Goal: Complete application form

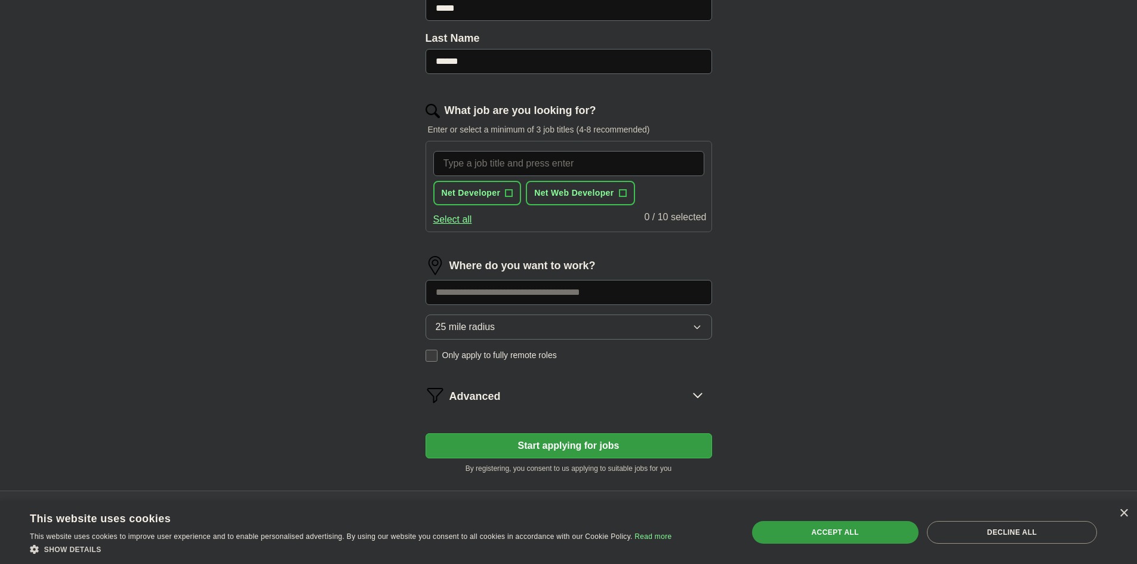
scroll to position [346, 0]
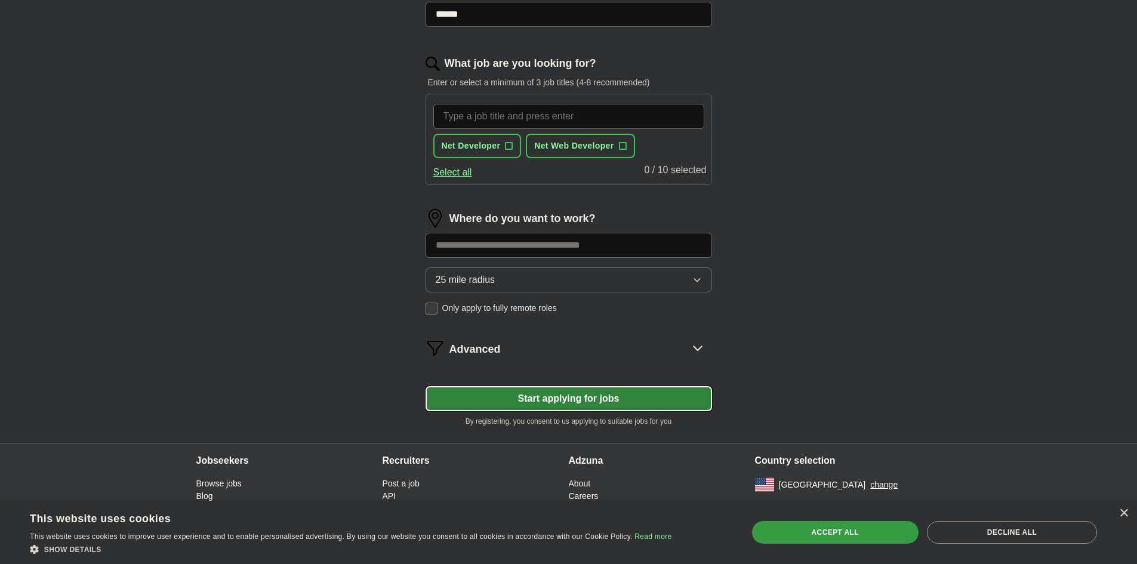
click at [614, 389] on button "Start applying for jobs" at bounding box center [568, 398] width 286 height 25
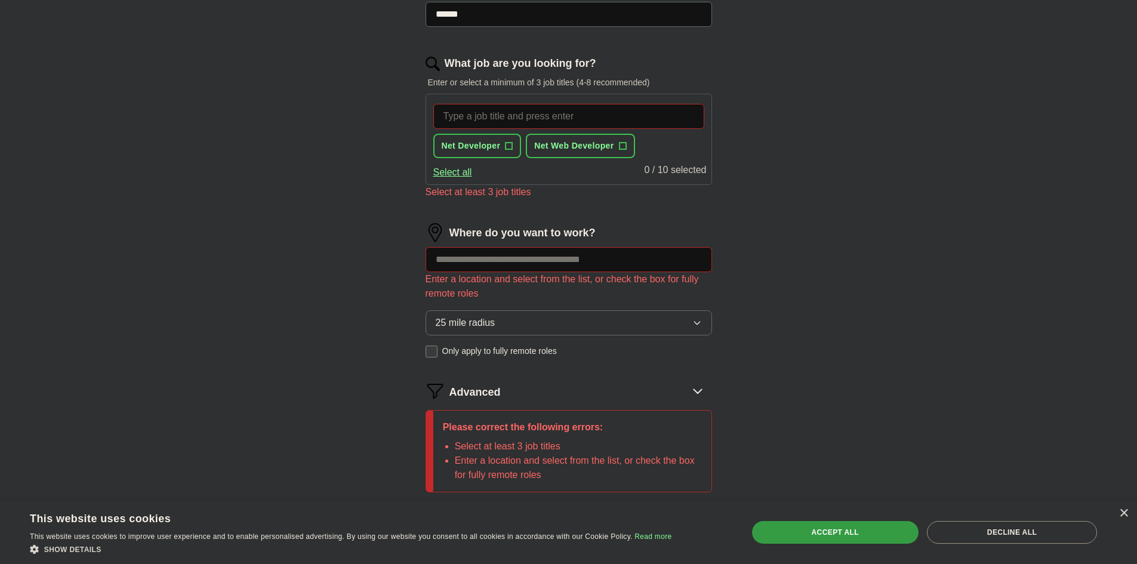
click at [509, 121] on input "What job are you looking for?" at bounding box center [568, 116] width 271 height 25
click at [510, 144] on span "+" at bounding box center [508, 146] width 7 height 10
click at [630, 143] on button "Net Web Developer +" at bounding box center [580, 146] width 109 height 24
click at [593, 267] on input at bounding box center [568, 259] width 286 height 25
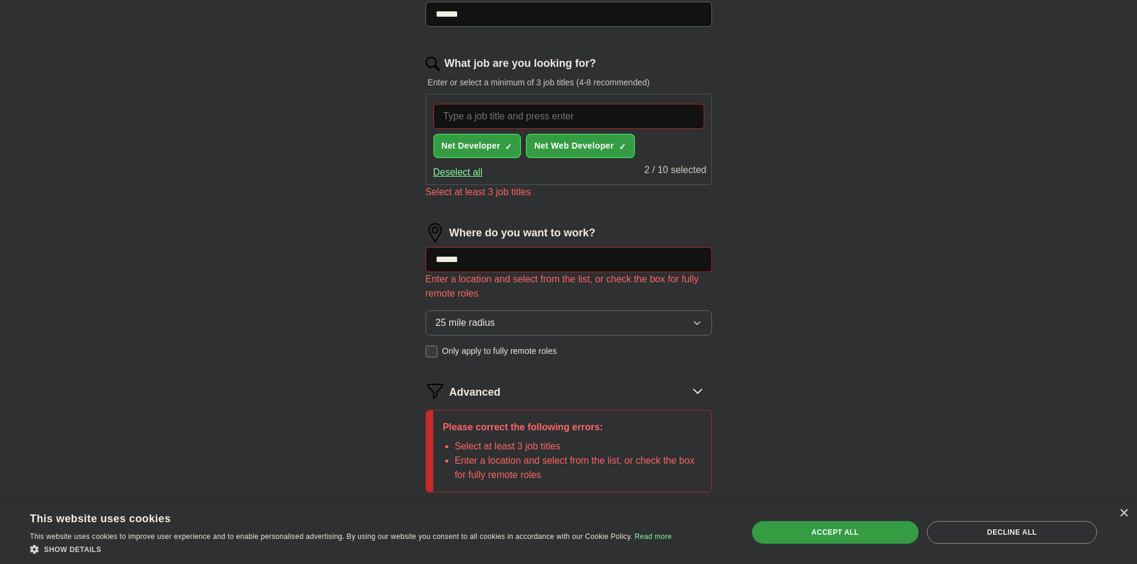
type input "*"
type input "******"
click at [692, 257] on input "******" at bounding box center [568, 259] width 286 height 25
click at [529, 264] on input at bounding box center [568, 259] width 286 height 25
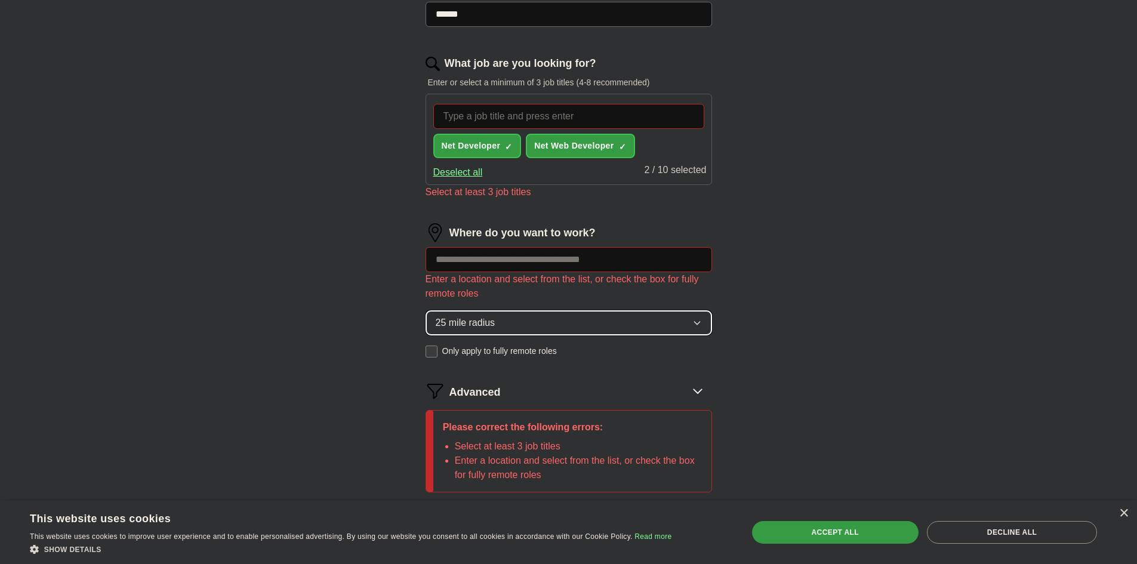
click at [514, 323] on button "25 mile radius" at bounding box center [568, 322] width 286 height 25
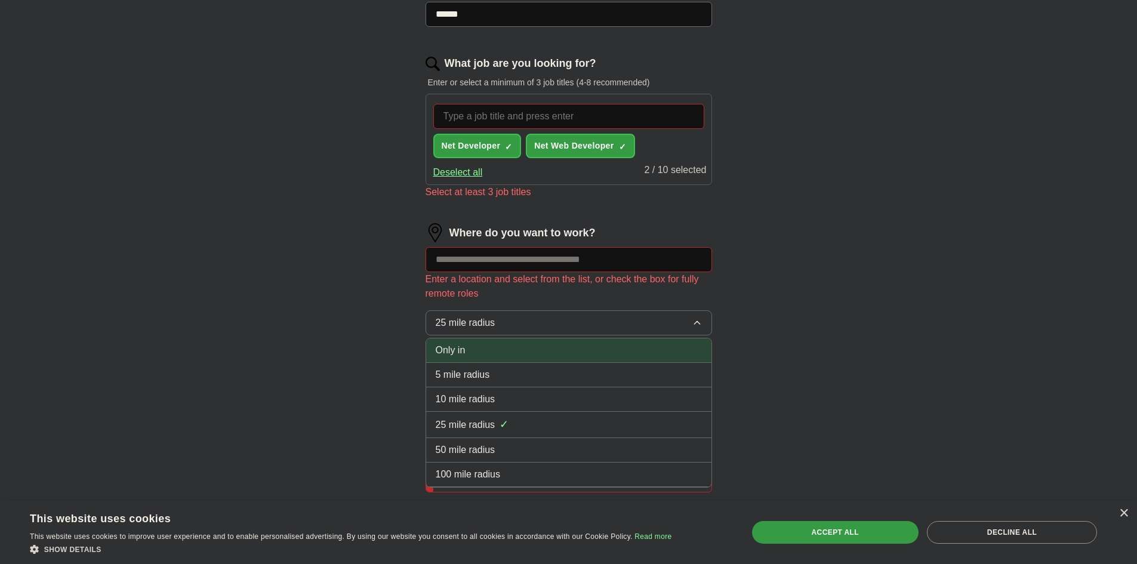
click at [486, 347] on div "Only in" at bounding box center [569, 350] width 266 height 14
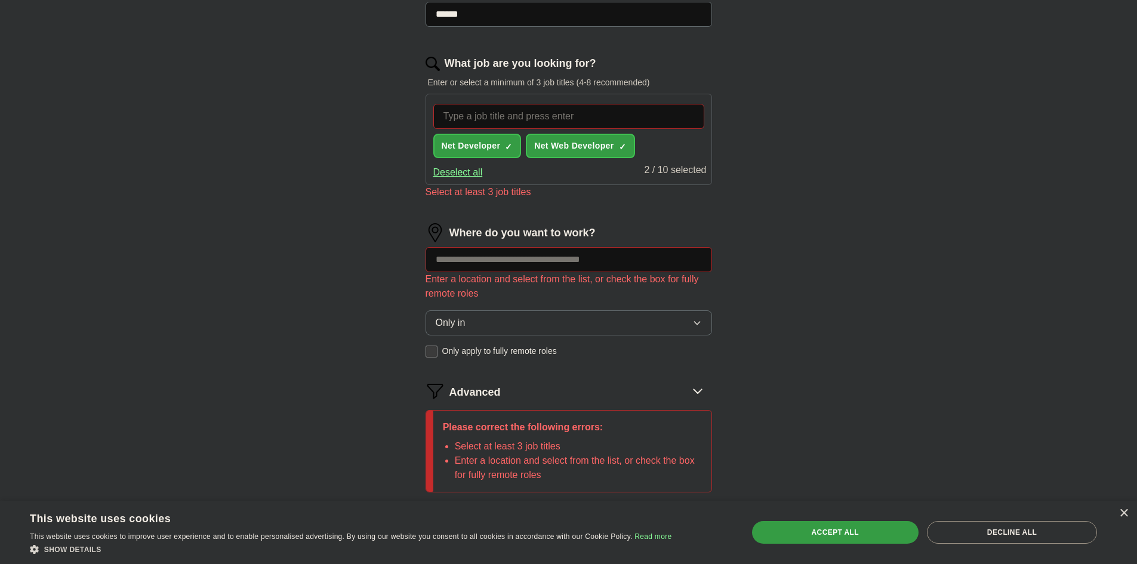
click at [525, 256] on input at bounding box center [568, 259] width 286 height 25
click at [425, 511] on button "Start applying for jobs" at bounding box center [568, 523] width 286 height 25
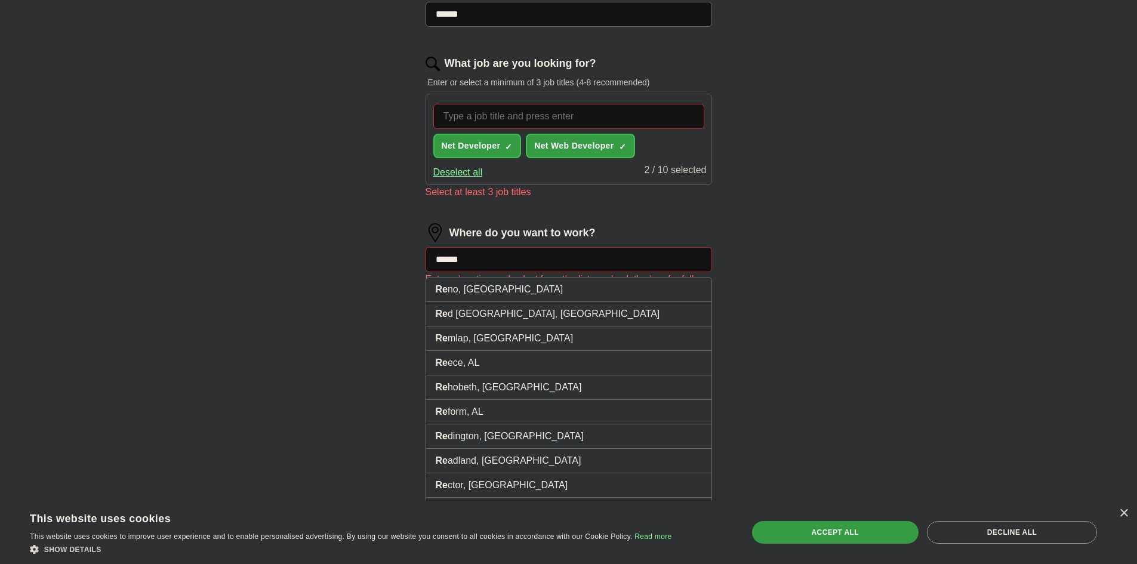
type input "*******"
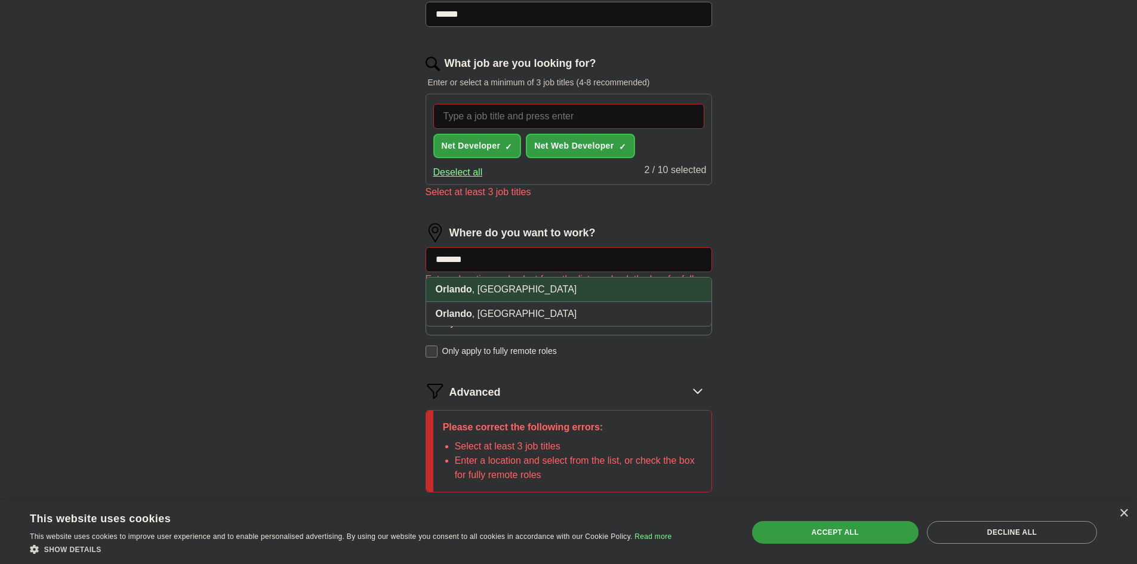
click at [537, 282] on li "[GEOGRAPHIC_DATA] , [GEOGRAPHIC_DATA]" at bounding box center [568, 289] width 285 height 24
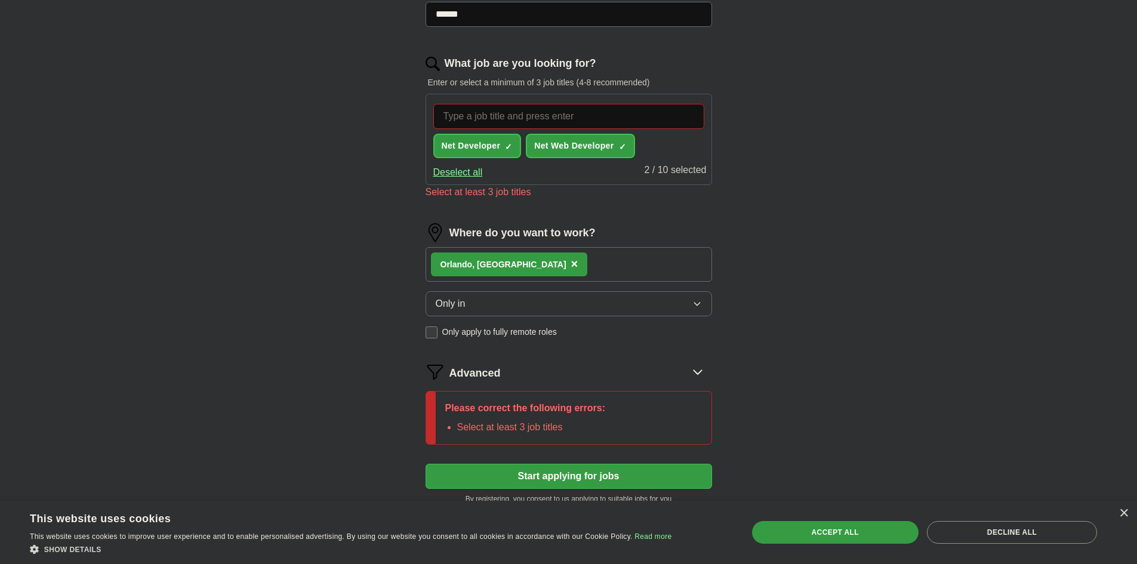
scroll to position [423, 0]
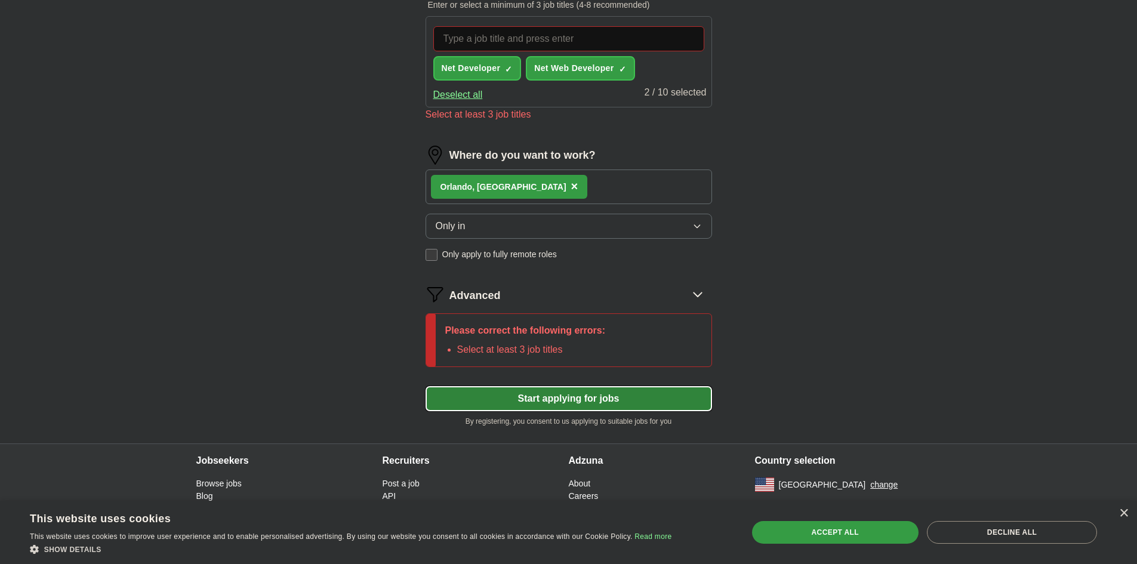
click at [631, 394] on button "Start applying for jobs" at bounding box center [568, 398] width 286 height 25
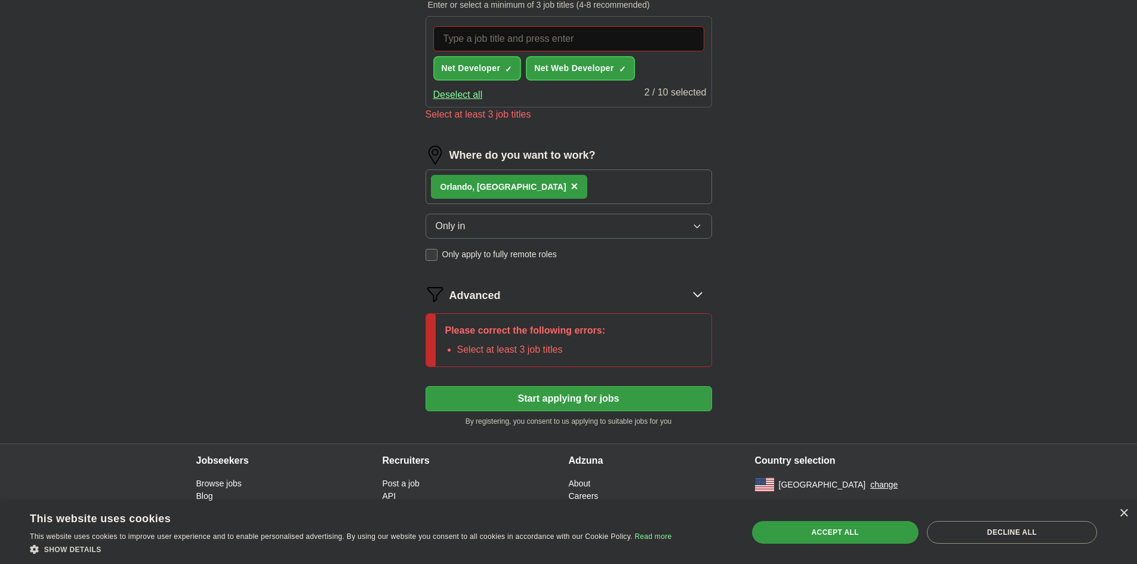
scroll to position [409, 0]
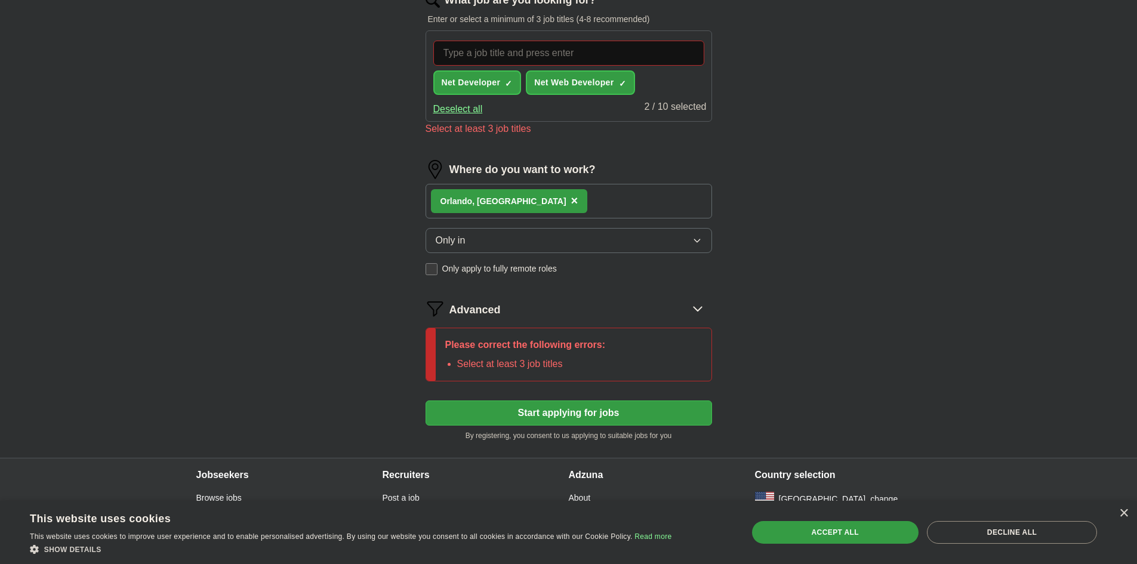
click at [558, 35] on div "Net Developer ✓ × Net Web Developer ✓ × Deselect all 2 / 10 selected" at bounding box center [568, 75] width 286 height 91
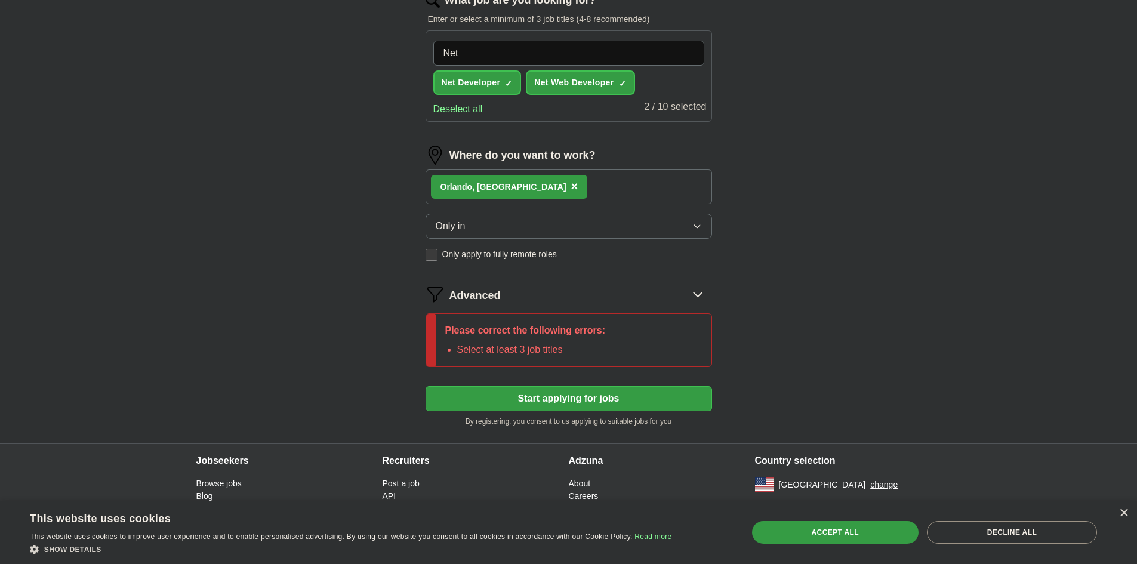
type input "Net"
click at [692, 108] on div "2 / 10 selected" at bounding box center [675, 108] width 62 height 17
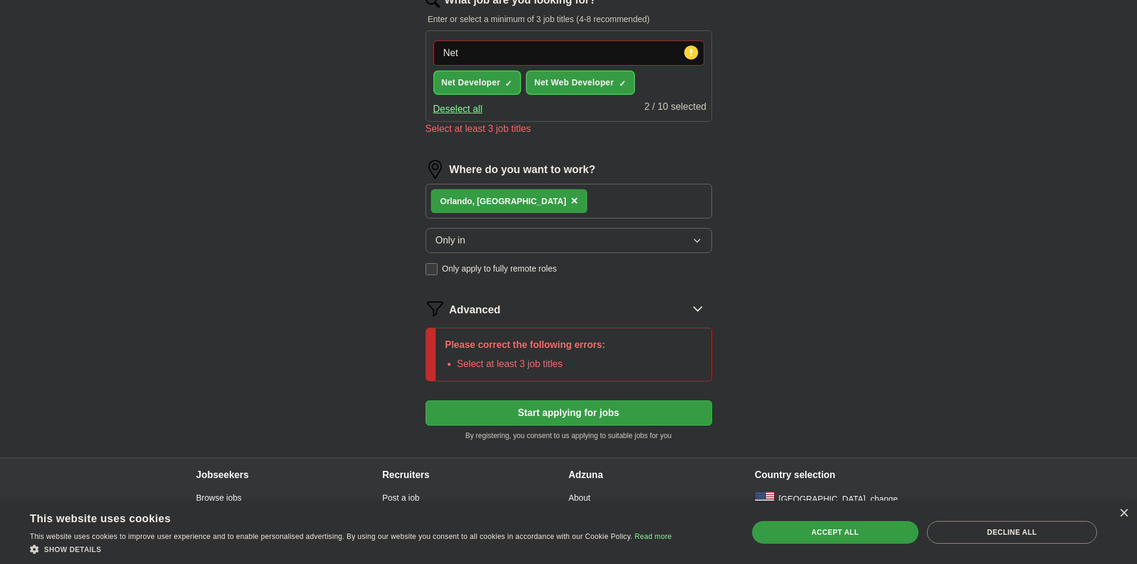
scroll to position [349, 0]
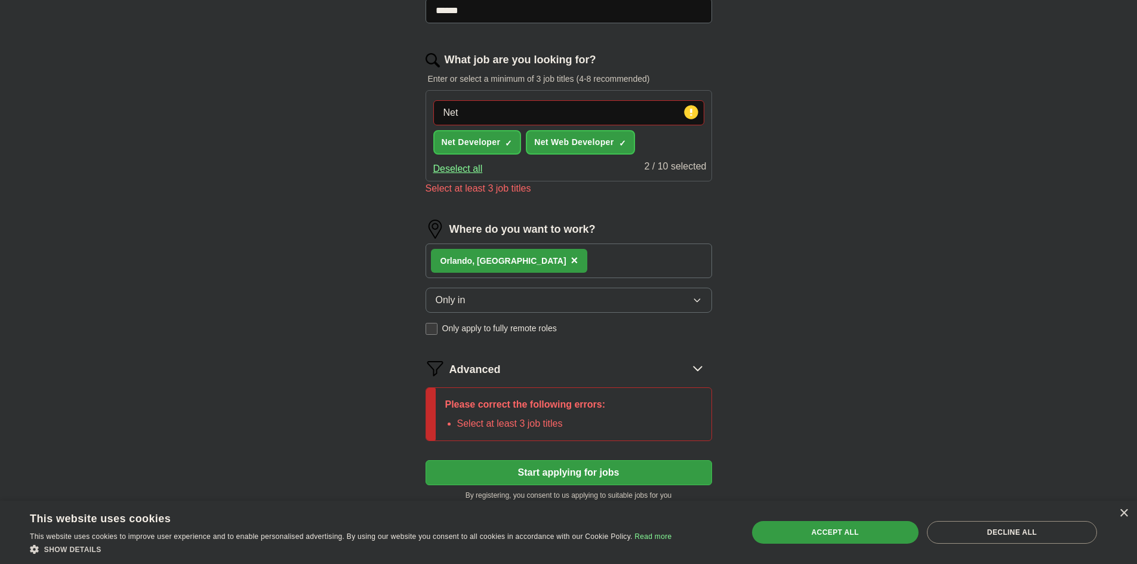
click at [656, 110] on input "Net" at bounding box center [568, 112] width 271 height 25
click at [628, 138] on button "Net Web Developer ✓ ×" at bounding box center [580, 142] width 109 height 24
click at [625, 140] on span "+" at bounding box center [622, 143] width 7 height 10
click at [507, 191] on div "Select at least 3 job titles" at bounding box center [568, 188] width 286 height 14
click at [507, 113] on input "Net" at bounding box center [568, 112] width 271 height 25
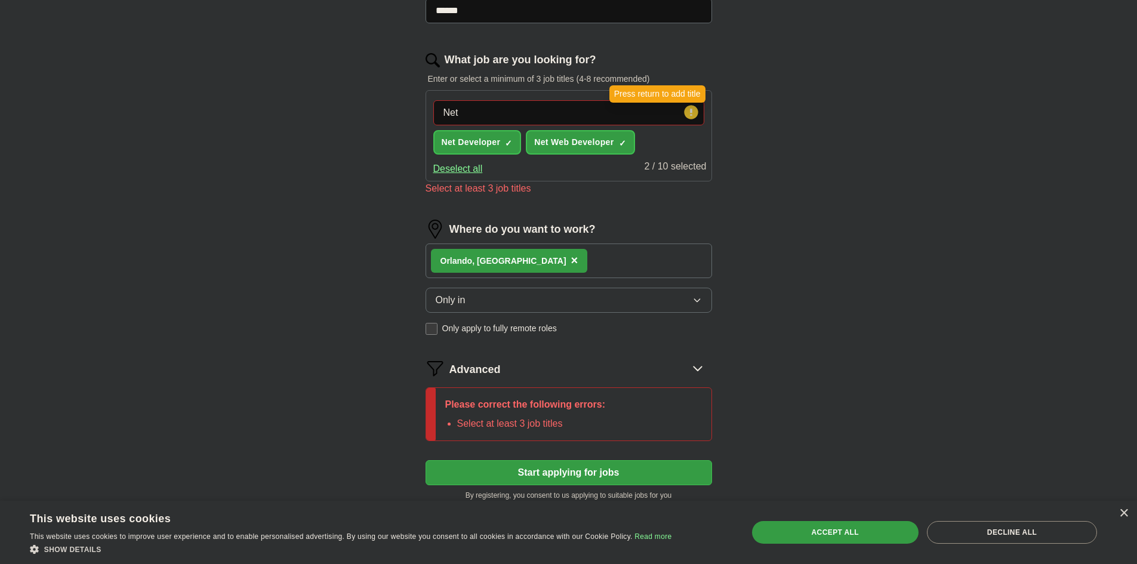
click at [690, 110] on icon at bounding box center [691, 112] width 2 height 7
click at [641, 115] on input "Net" at bounding box center [568, 112] width 271 height 25
click at [693, 113] on circle at bounding box center [691, 112] width 14 height 14
click at [599, 116] on input "Net" at bounding box center [568, 112] width 271 height 25
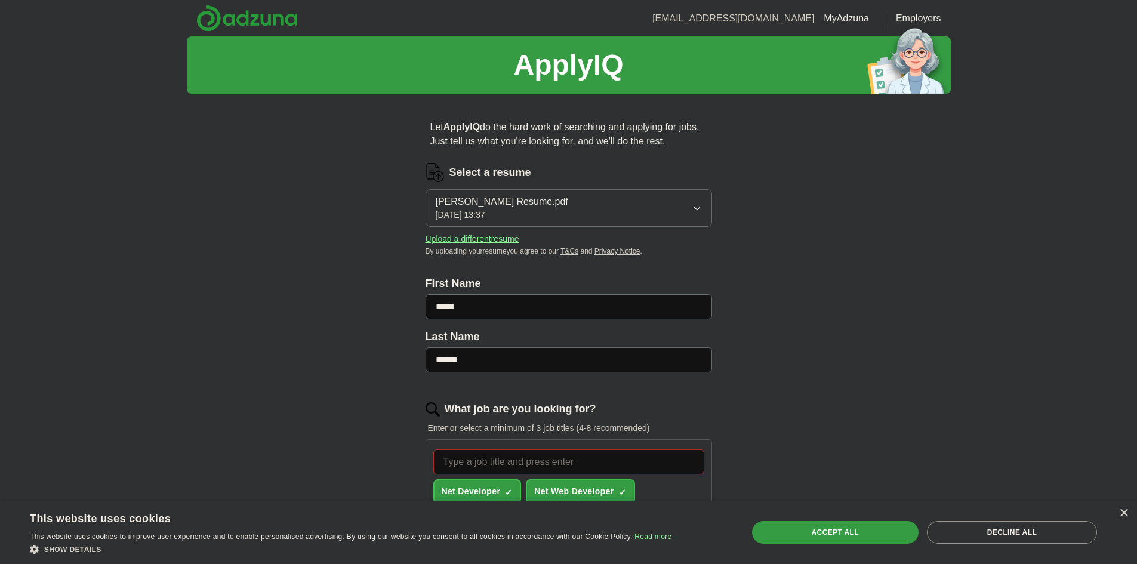
scroll to position [298, 0]
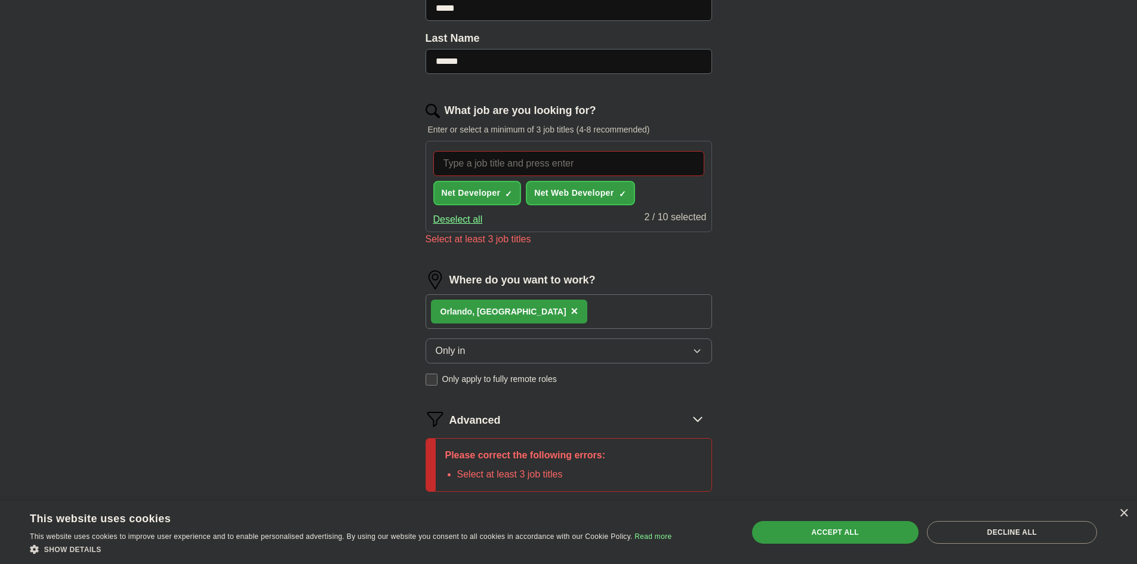
click at [563, 159] on input "What job are you looking for?" at bounding box center [568, 163] width 271 height 25
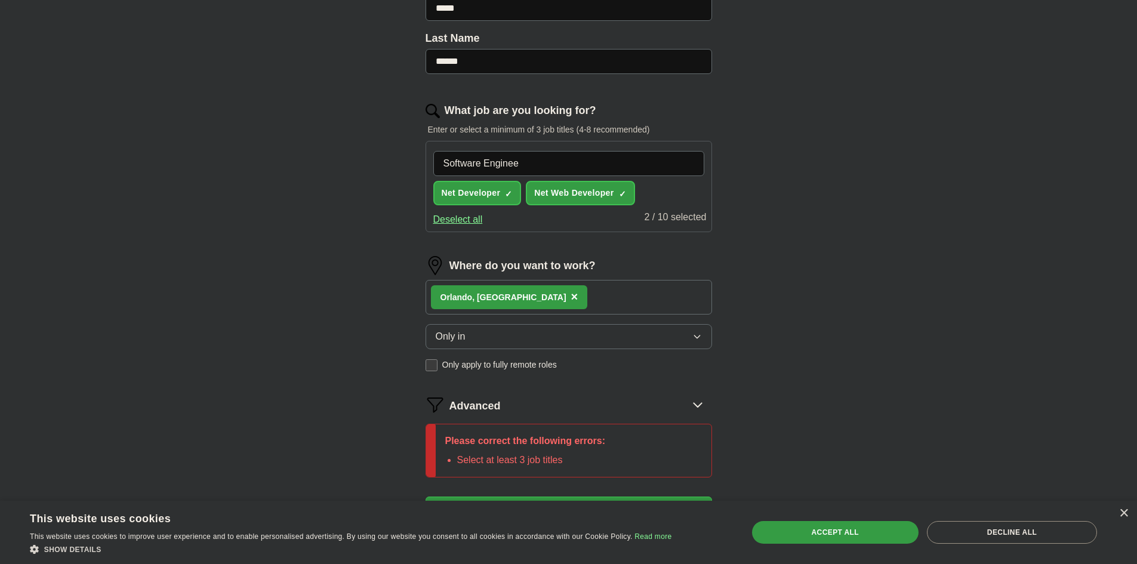
type input "Software Engineer"
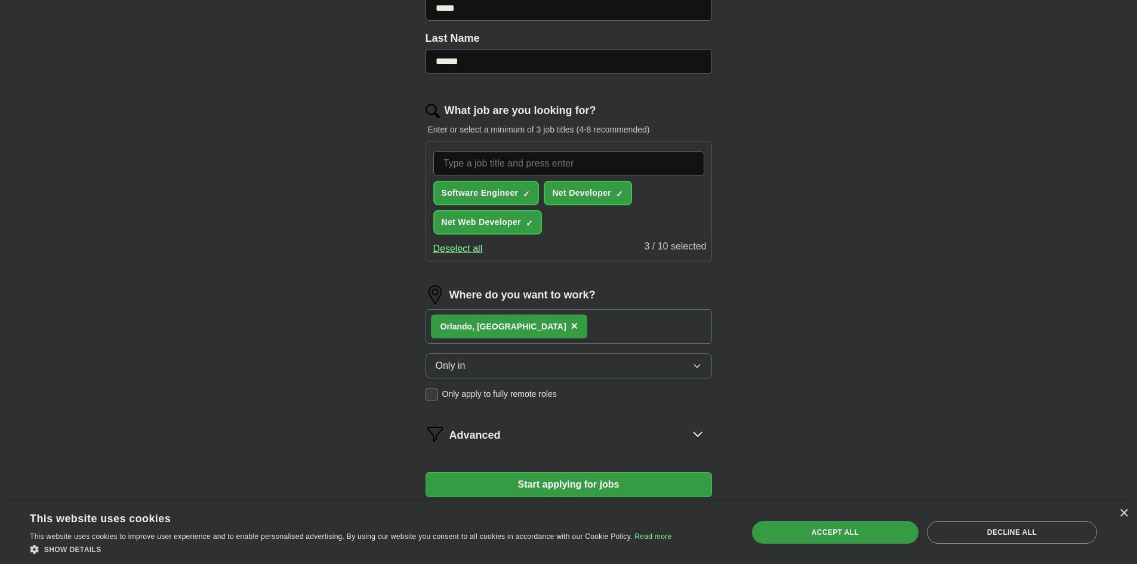
scroll to position [384, 0]
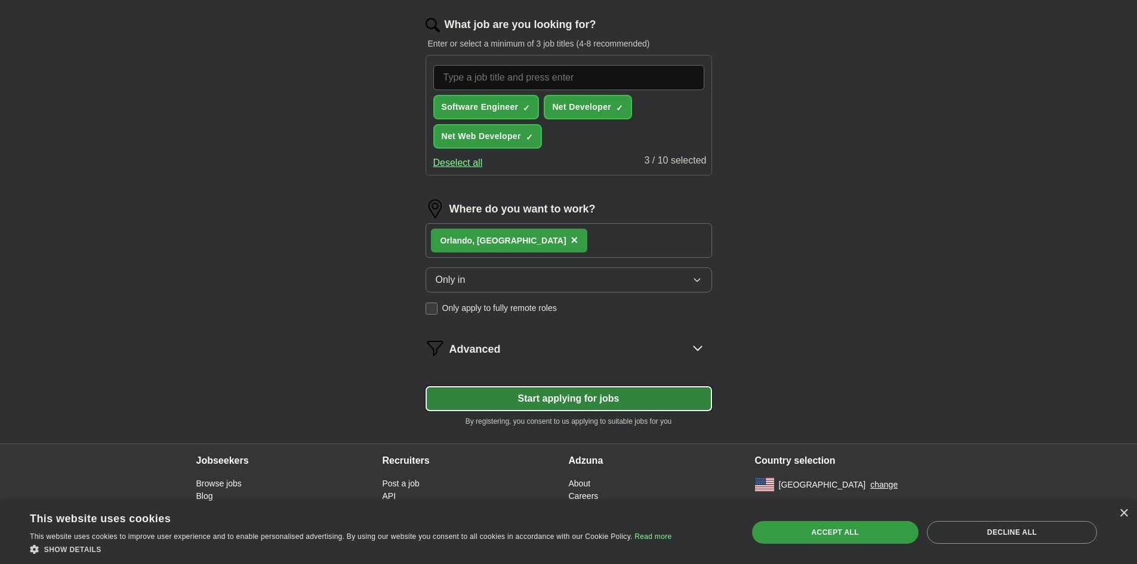
click at [659, 397] on button "Start applying for jobs" at bounding box center [568, 398] width 286 height 25
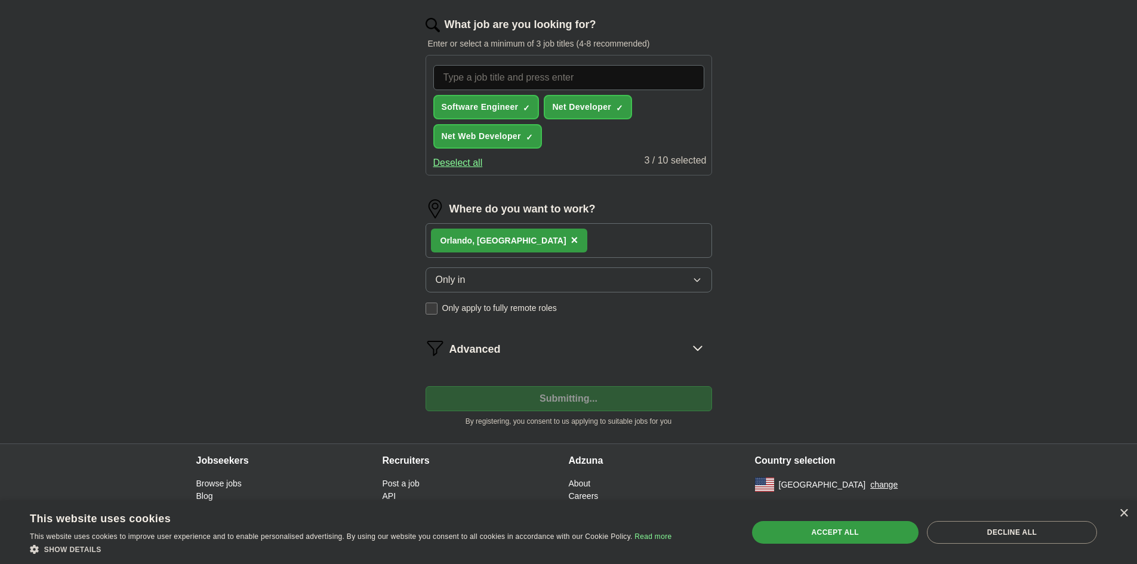
scroll to position [0, 0]
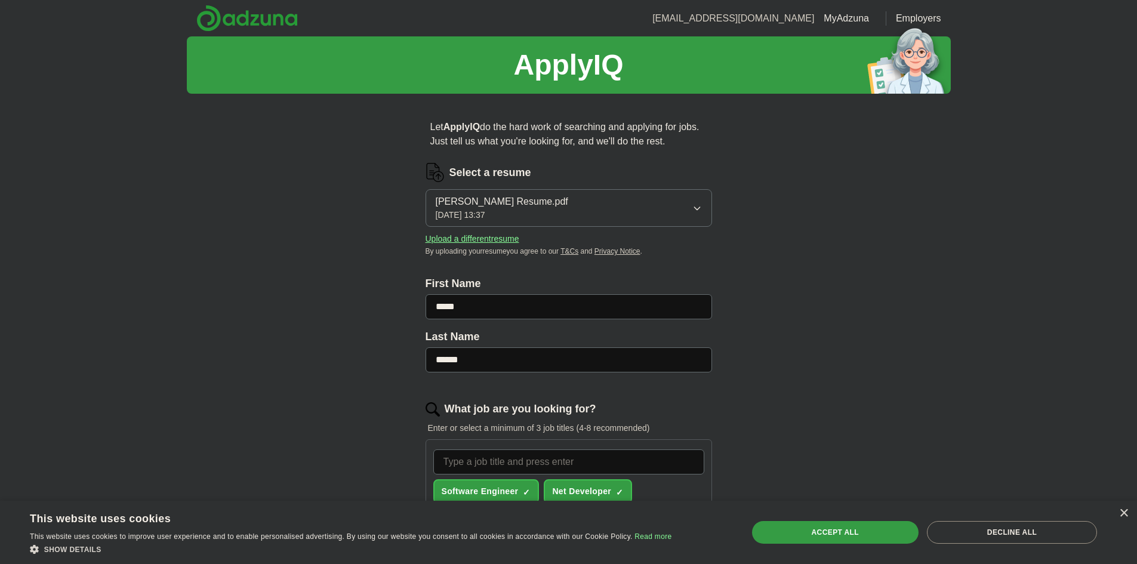
select select "**"
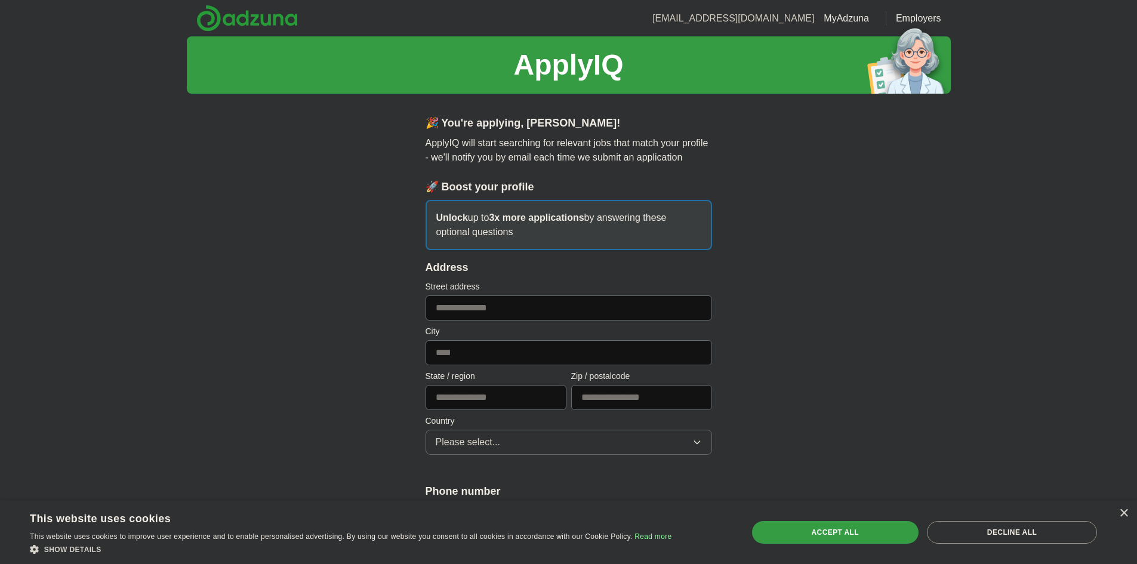
click at [497, 311] on input "text" at bounding box center [568, 307] width 286 height 25
type input "**********"
type input "*********"
type input "**"
type input "*****"
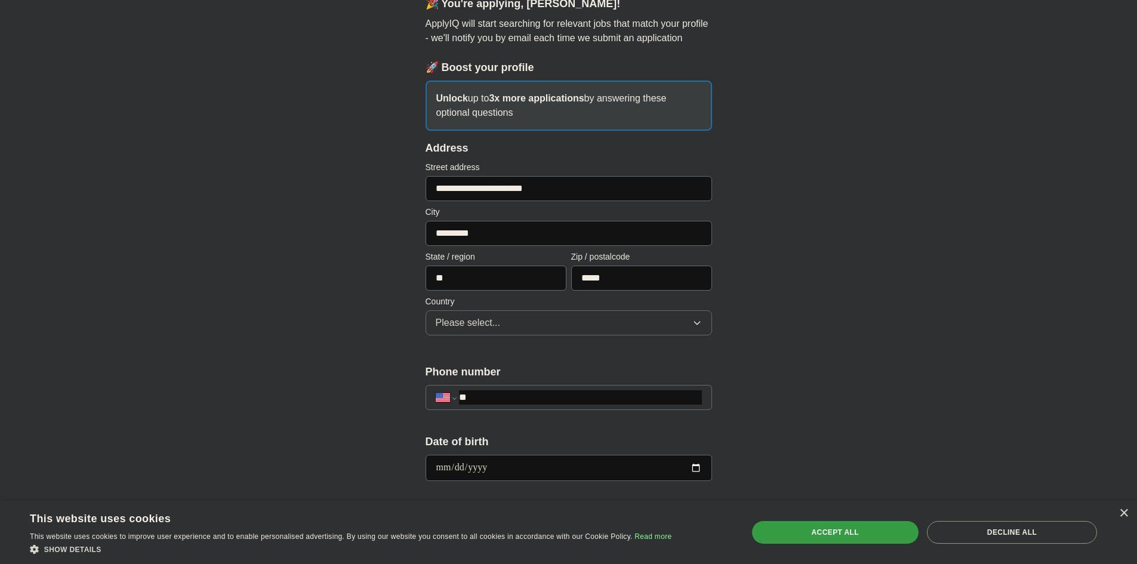
scroll to position [179, 0]
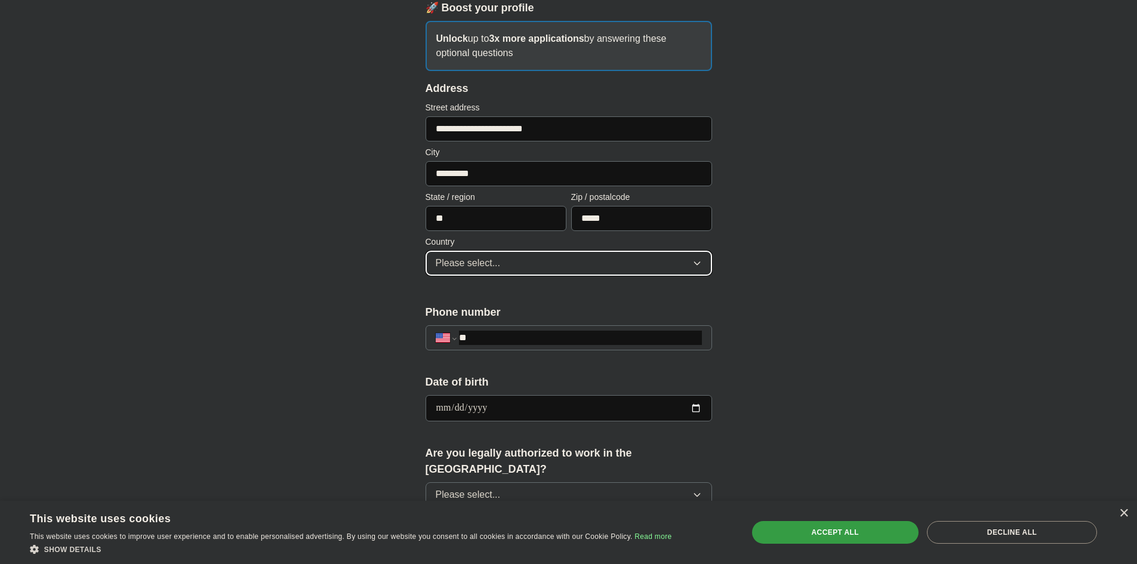
click at [507, 267] on button "Please select..." at bounding box center [568, 263] width 286 height 25
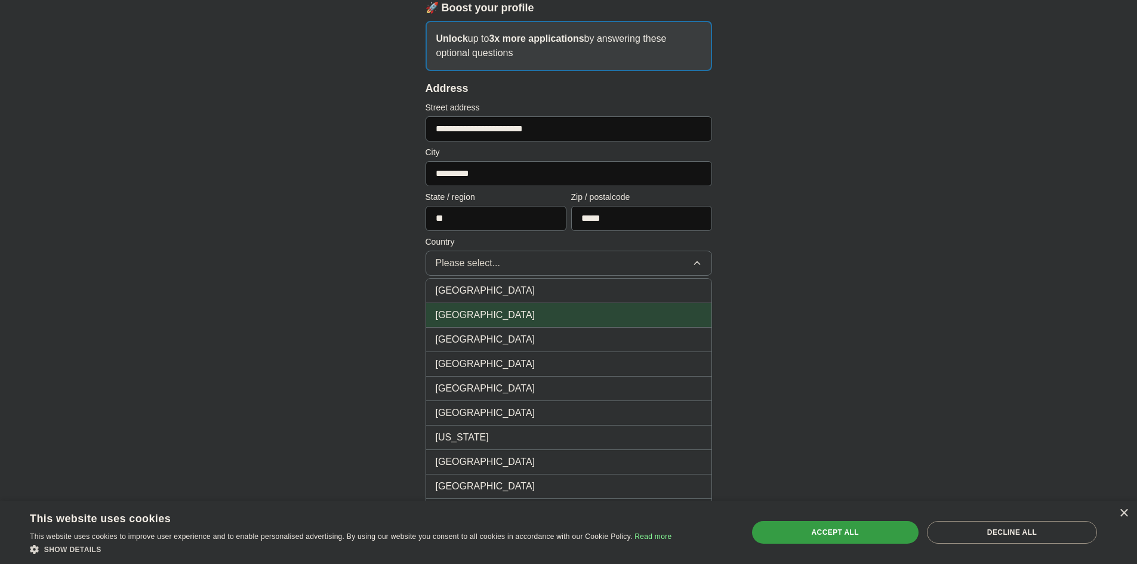
click at [492, 312] on span "[GEOGRAPHIC_DATA]" at bounding box center [486, 315] width 100 height 14
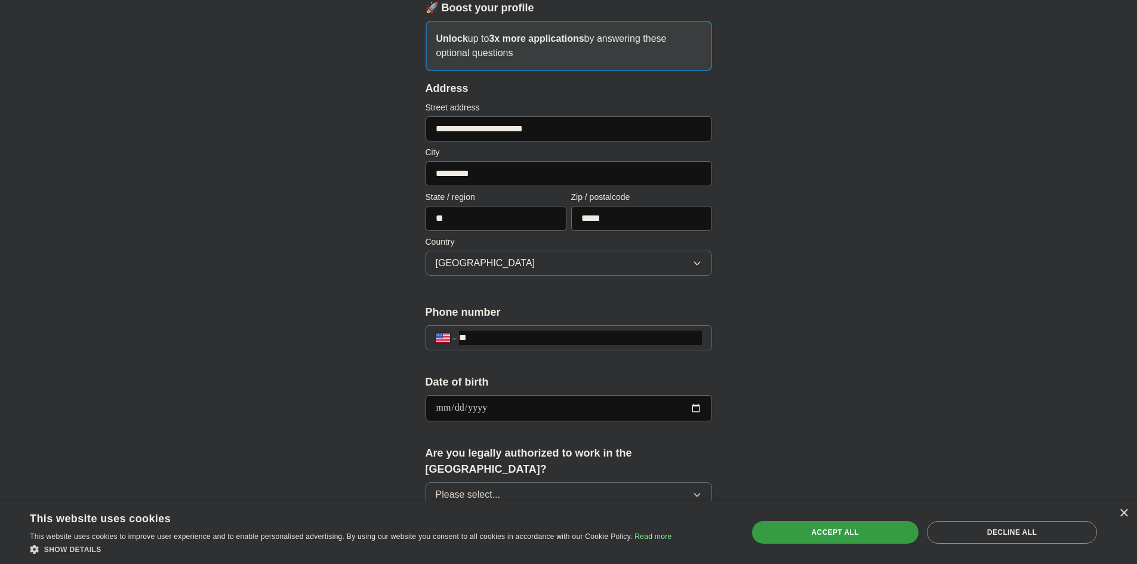
click at [501, 337] on input "**" at bounding box center [580, 338] width 242 height 14
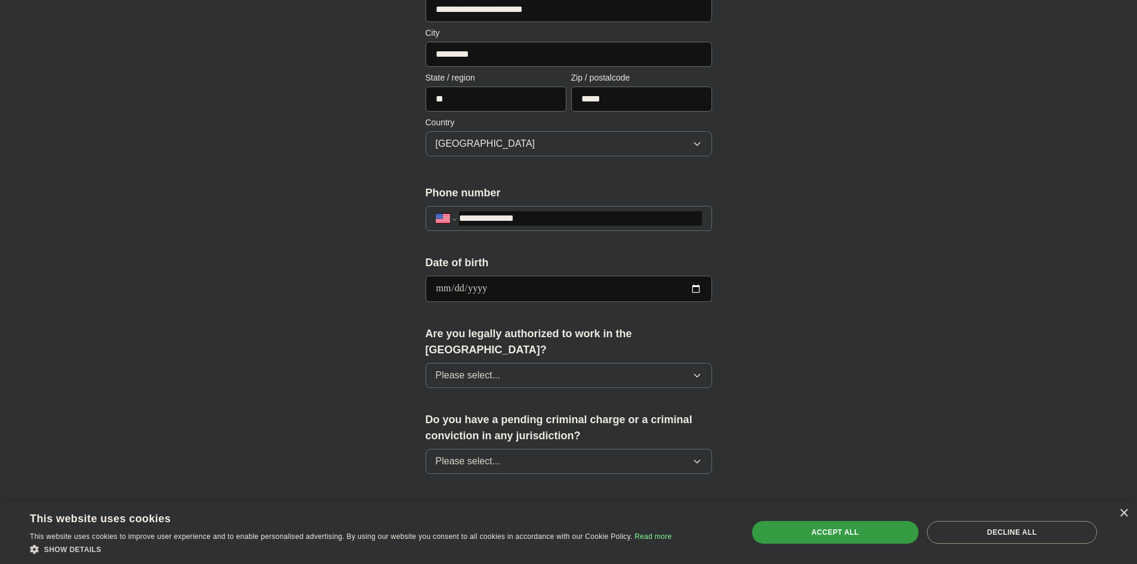
scroll to position [358, 0]
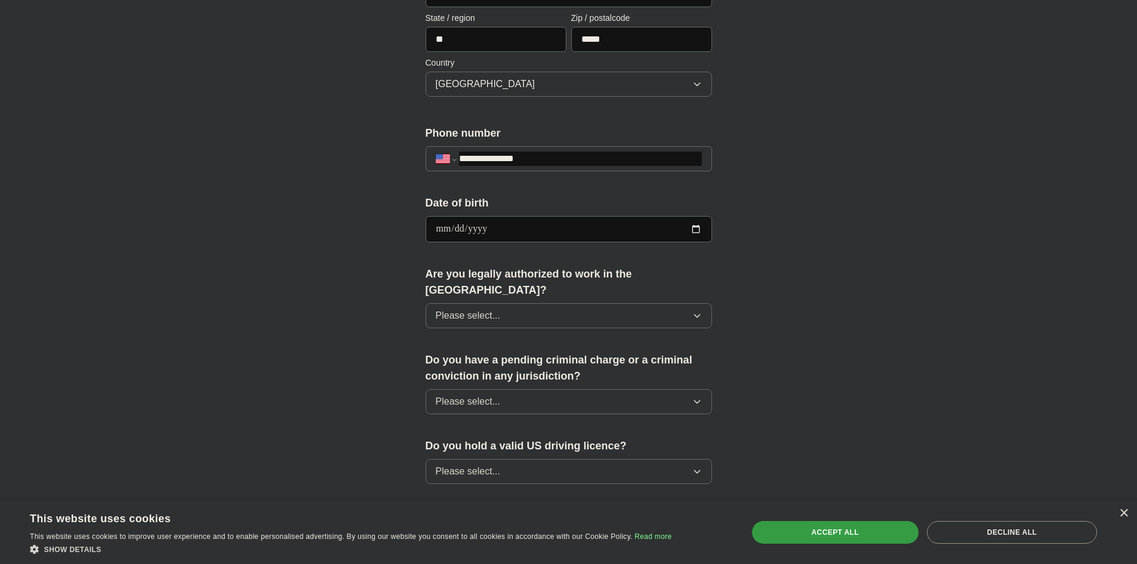
type input "**********"
click at [695, 230] on input "date" at bounding box center [568, 229] width 286 height 26
click at [458, 229] on input "date" at bounding box center [568, 229] width 286 height 26
click at [449, 229] on input "date" at bounding box center [568, 229] width 286 height 26
type input "**********"
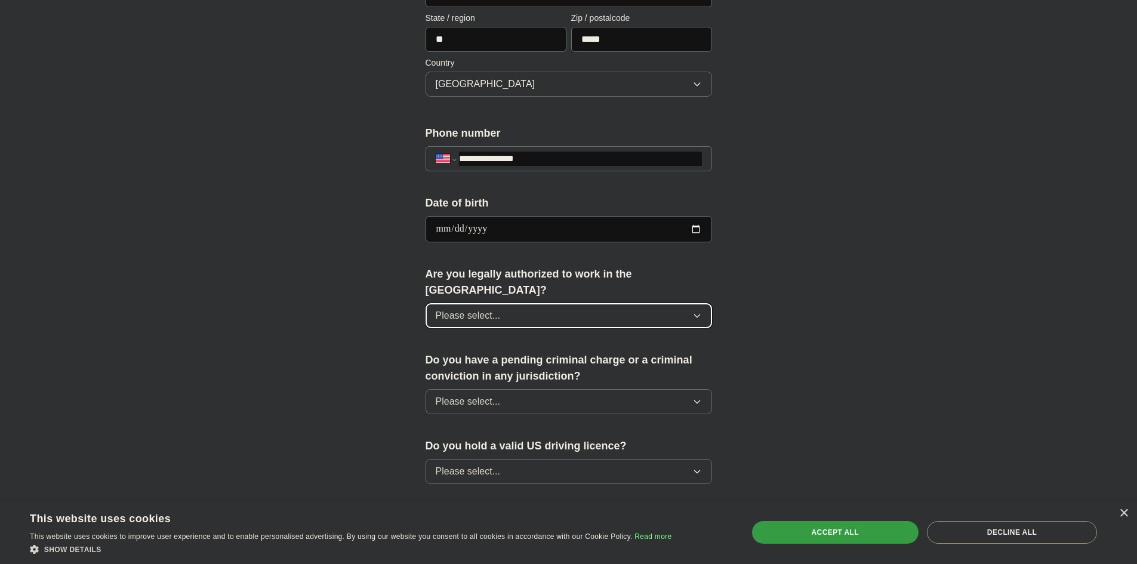
click at [502, 305] on button "Please select..." at bounding box center [568, 315] width 286 height 25
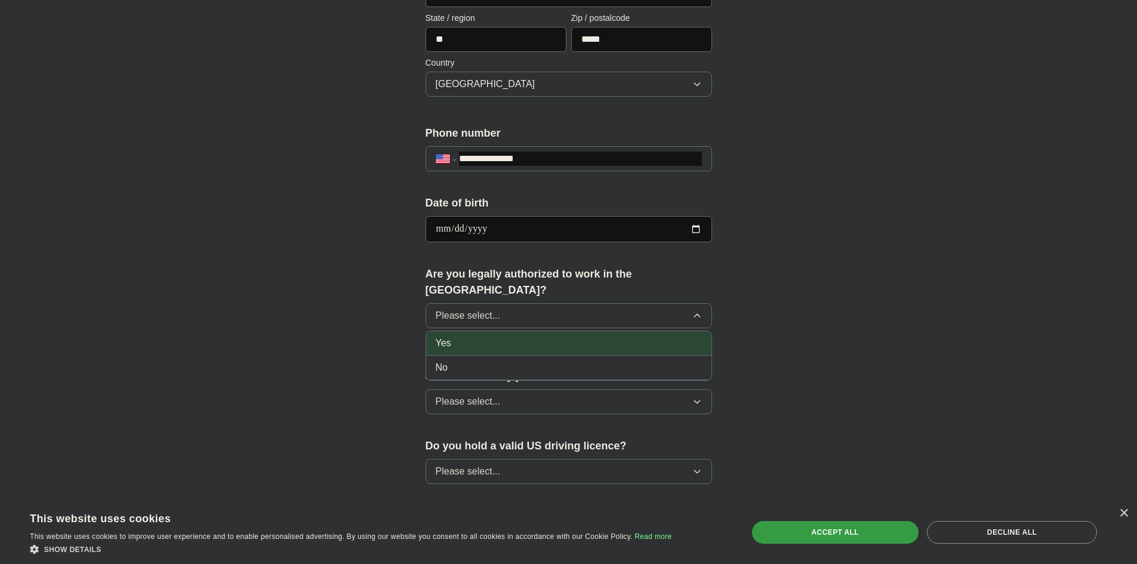
click at [483, 337] on li "Yes" at bounding box center [568, 343] width 285 height 24
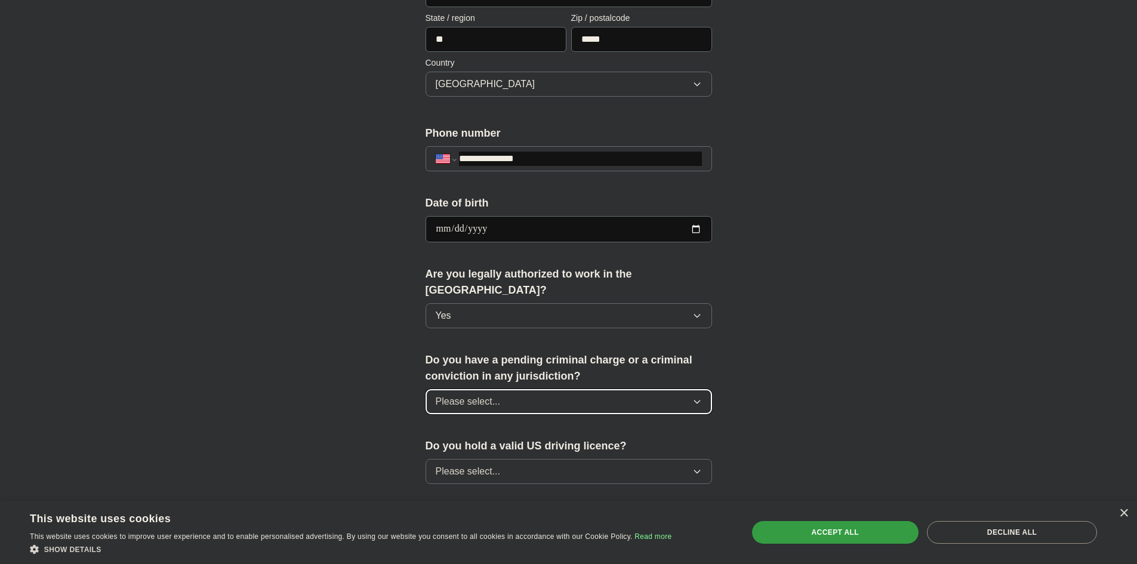
click at [510, 389] on button "Please select..." at bounding box center [568, 401] width 286 height 25
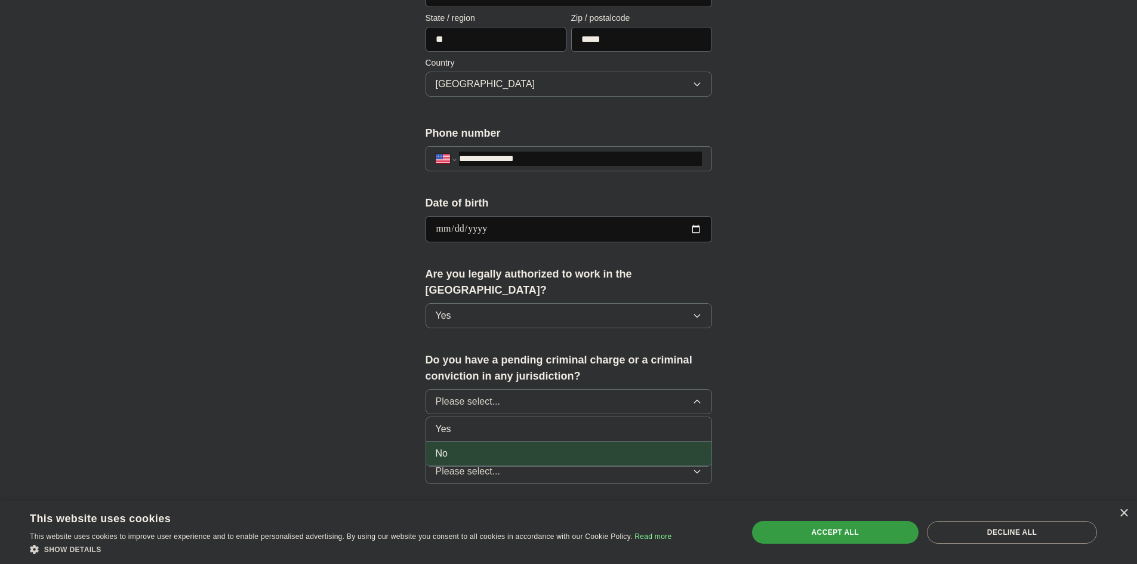
click at [509, 446] on div "No" at bounding box center [569, 453] width 266 height 14
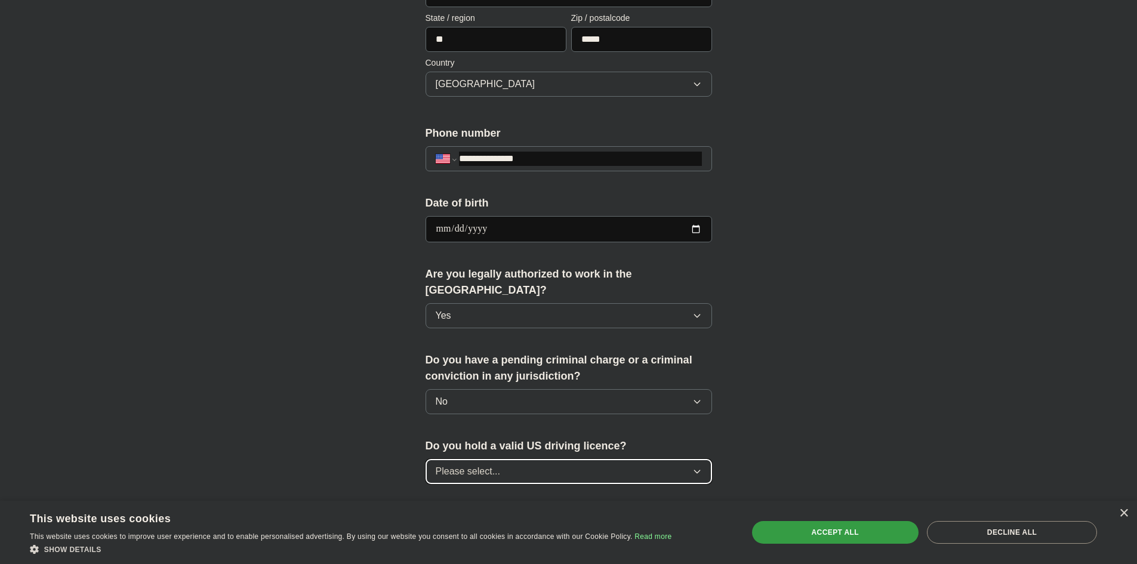
click at [509, 459] on button "Please select..." at bounding box center [568, 471] width 286 height 25
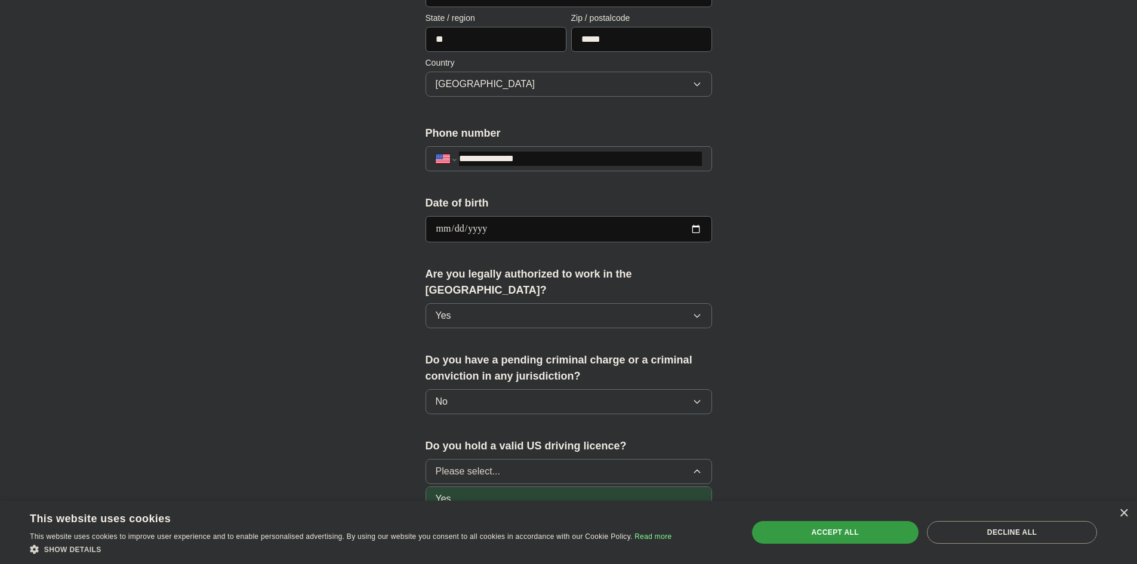
click at [486, 492] on div "Yes" at bounding box center [569, 499] width 266 height 14
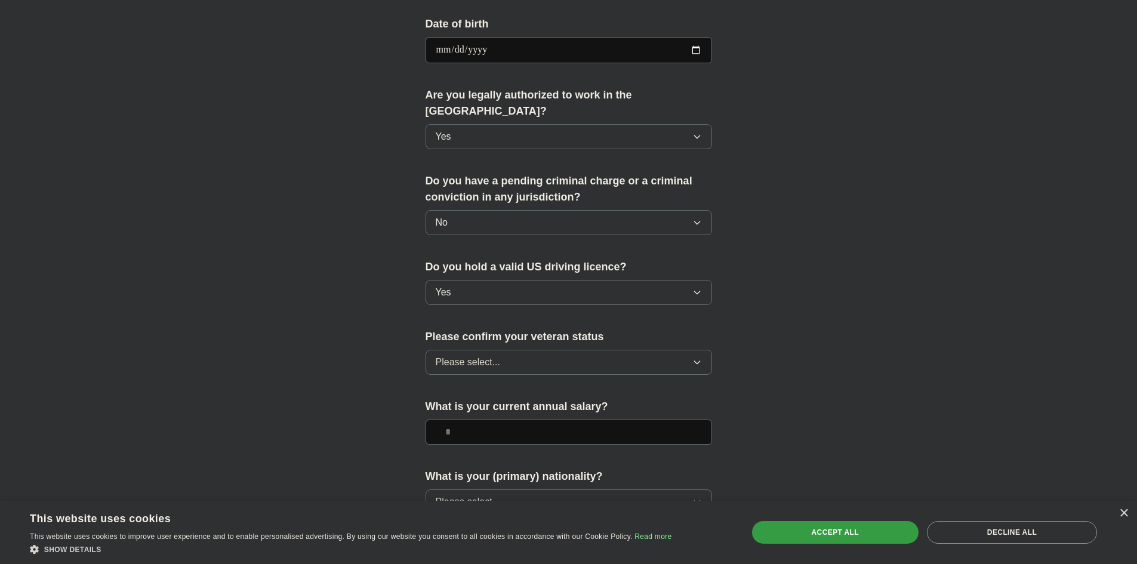
scroll to position [656, 0]
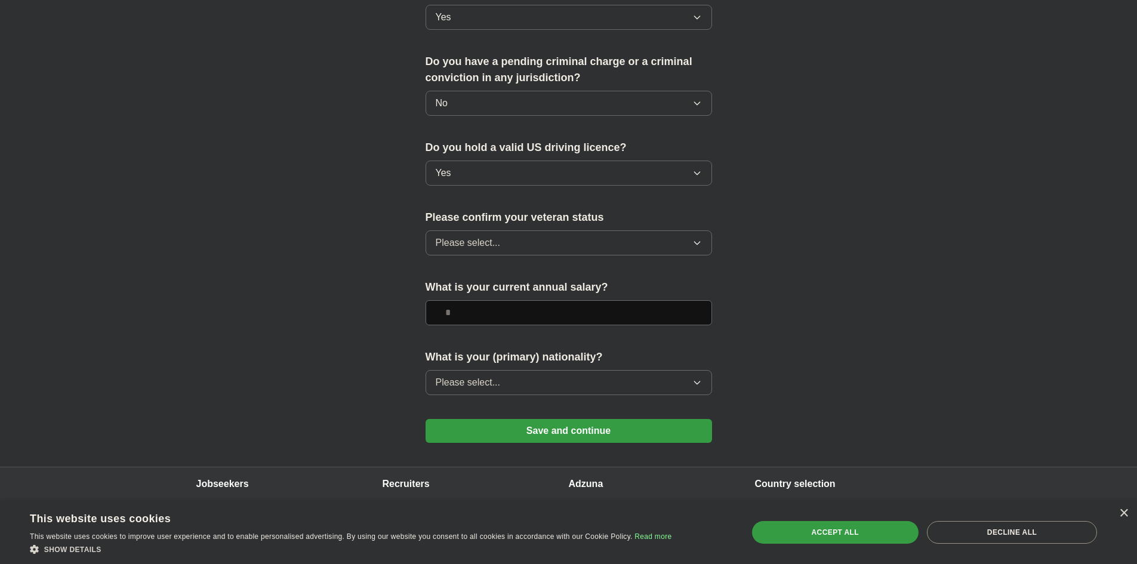
click at [557, 300] on input "text" at bounding box center [568, 312] width 286 height 25
type input "********"
click at [551, 372] on button "Please select..." at bounding box center [568, 382] width 286 height 25
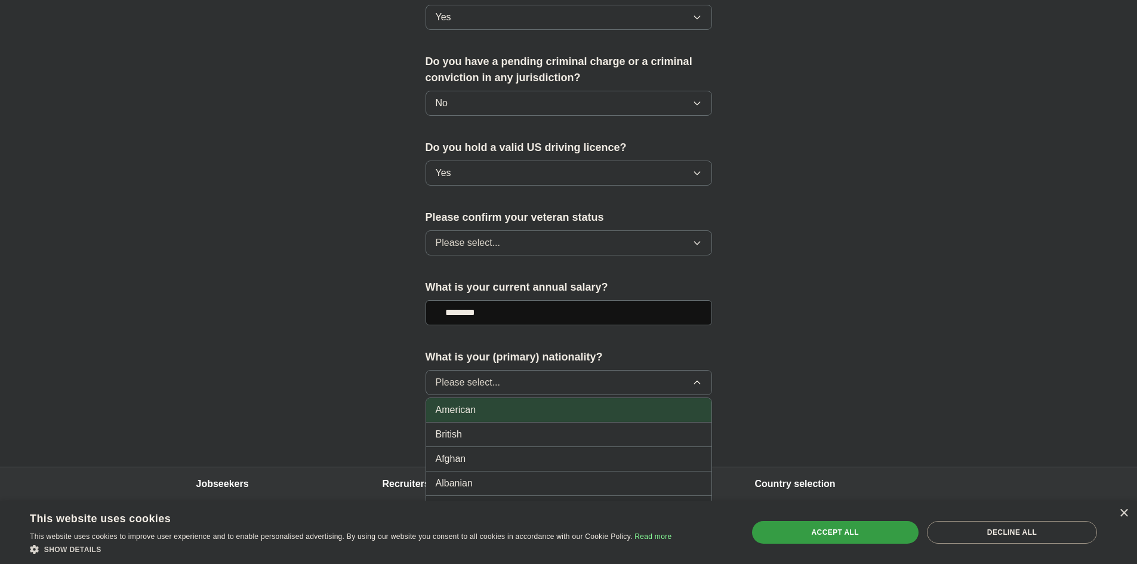
click at [535, 403] on div "American" at bounding box center [569, 410] width 266 height 14
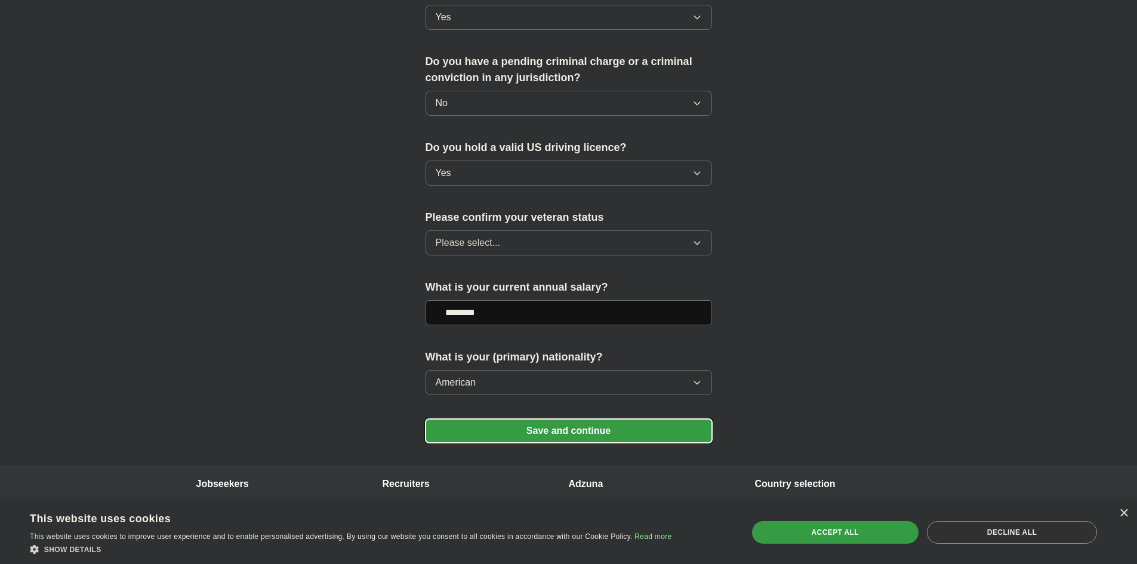
click at [563, 419] on button "Save and continue" at bounding box center [568, 431] width 286 height 24
